Goal: Information Seeking & Learning: Learn about a topic

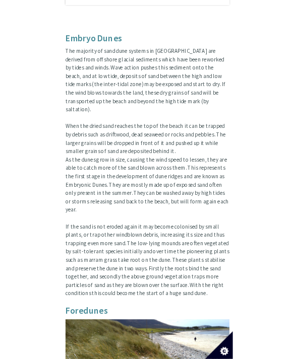
scroll to position [581, 0]
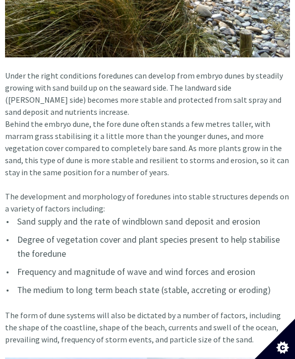
scroll to position [1064, 0]
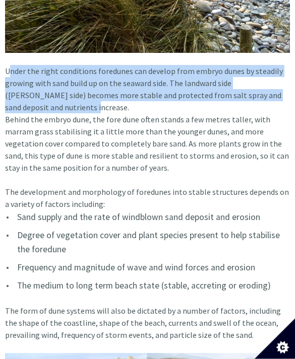
copy article "Under the right conditions foredunes can develop from embryo dunes by steadily …"
click at [233, 148] on article "Sand dunes are small ridges or hills of sand found at the top of a beach, above…" at bounding box center [147, 293] width 285 height 2251
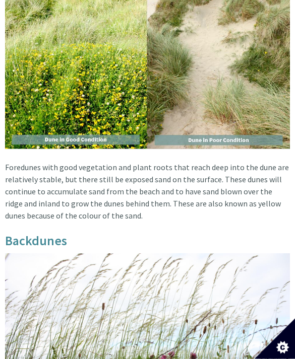
scroll to position [1490, 0]
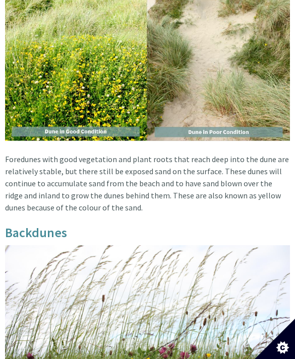
copy article "Foredunes with good vegetation and plant roots that reach deep into the dune ar…"
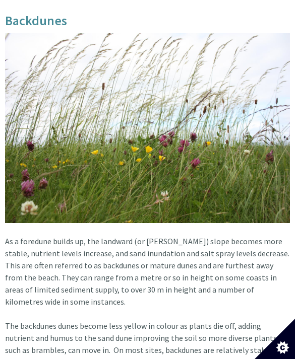
scroll to position [1643, 0]
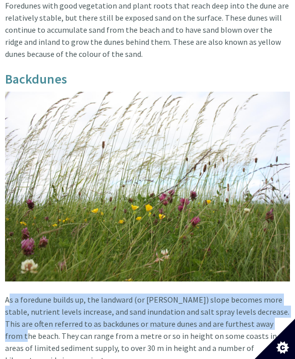
copy article "As a foredune builds up, the landward (or [PERSON_NAME]) slope becomes more sta…"
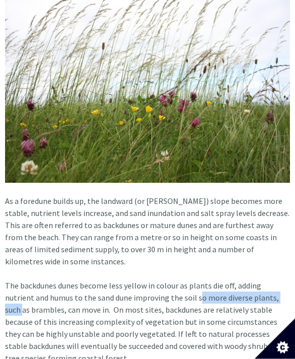
scroll to position [1742, 0]
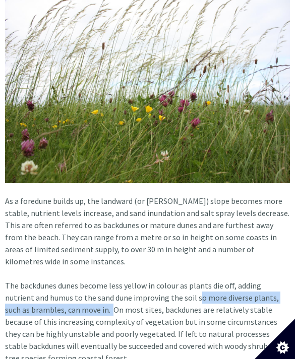
copy article "so more diverse plants, such as brambles, can move in."
